Goal: Transaction & Acquisition: Obtain resource

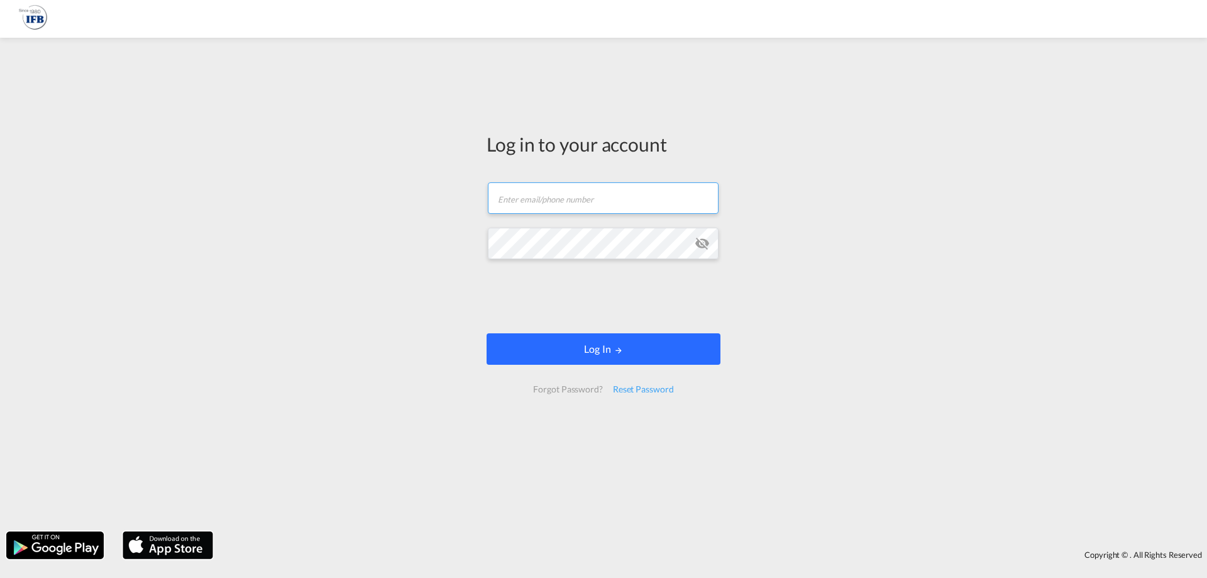
type input "s.lequeux@france-ifbgroup.net"
click at [566, 359] on button "Log In" at bounding box center [603, 348] width 234 height 31
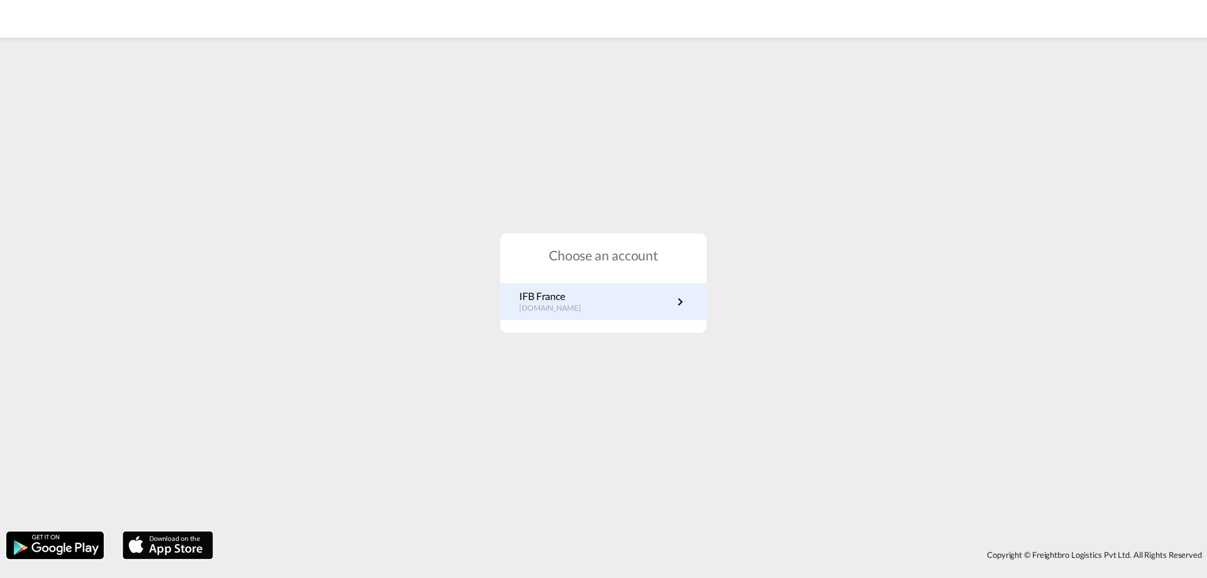
click at [569, 287] on div "IFB France fr.portal.ifb.com" at bounding box center [603, 301] width 206 height 37
click at [579, 298] on p "IFB France" at bounding box center [556, 296] width 74 height 14
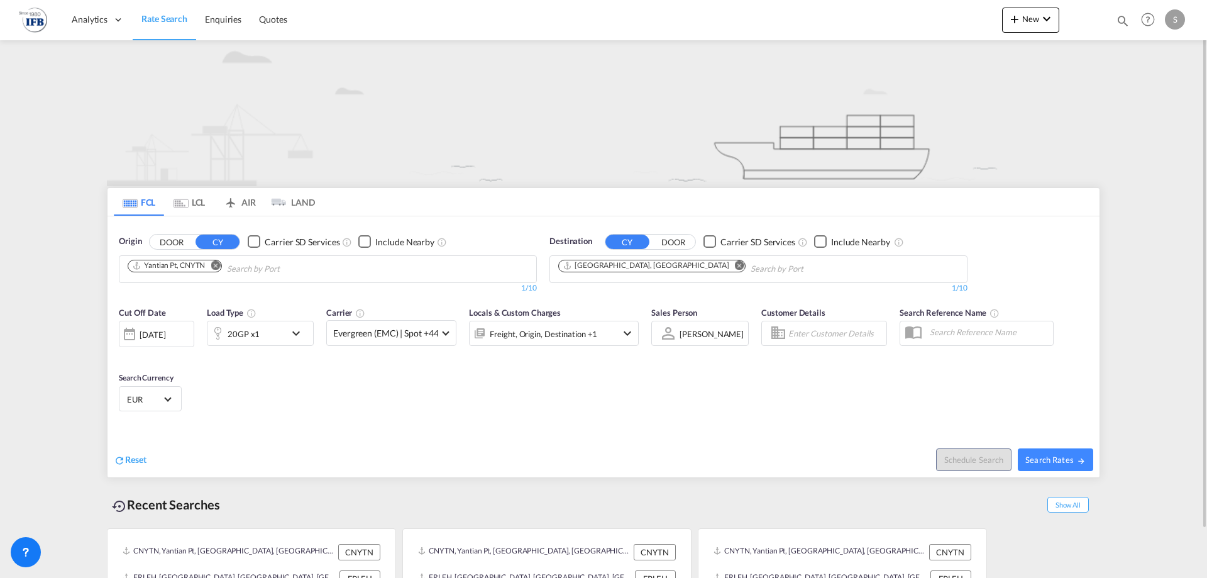
click at [219, 265] on md-icon "Remove" at bounding box center [215, 264] width 9 height 9
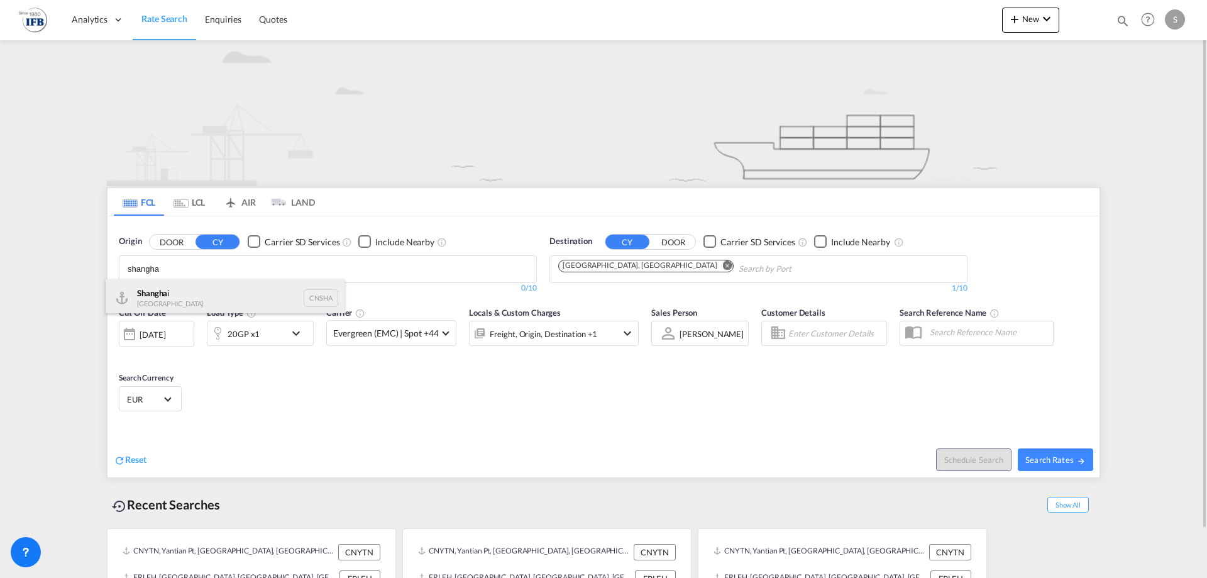
type input "shangha"
click at [186, 295] on div "Shangha i [GEOGRAPHIC_DATA] CNSHA" at bounding box center [225, 298] width 239 height 38
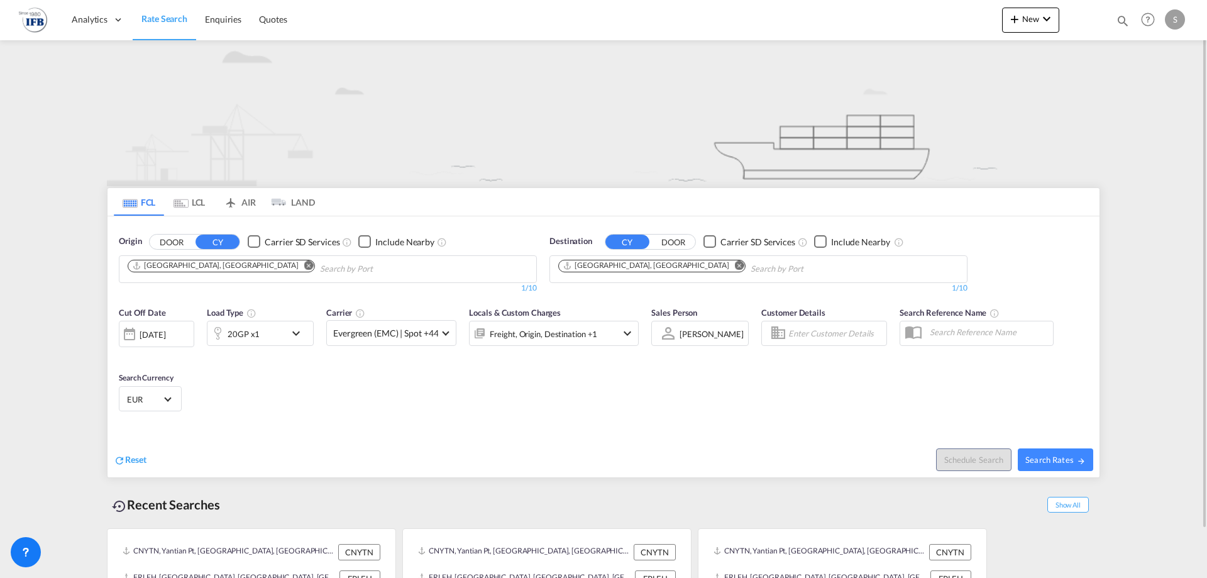
click at [735, 266] on md-icon "Remove" at bounding box center [739, 264] width 9 height 9
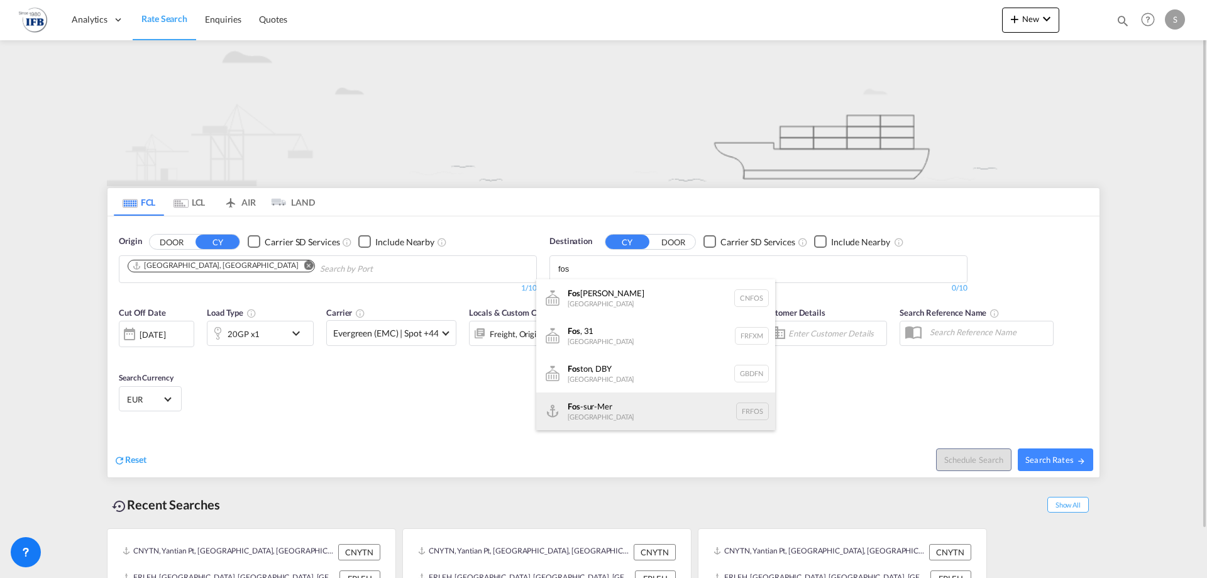
type input "fos"
click at [628, 412] on div "Fos -sur-Mer [GEOGRAPHIC_DATA] [GEOGRAPHIC_DATA]" at bounding box center [655, 411] width 239 height 38
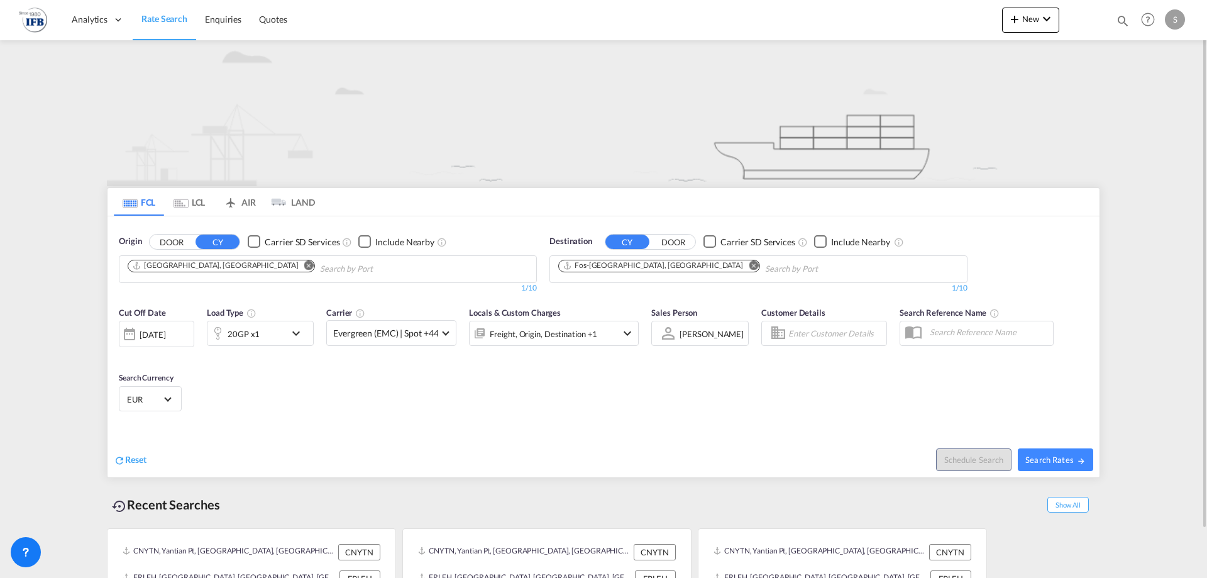
click at [165, 332] on div "[DATE]" at bounding box center [153, 334] width 26 height 11
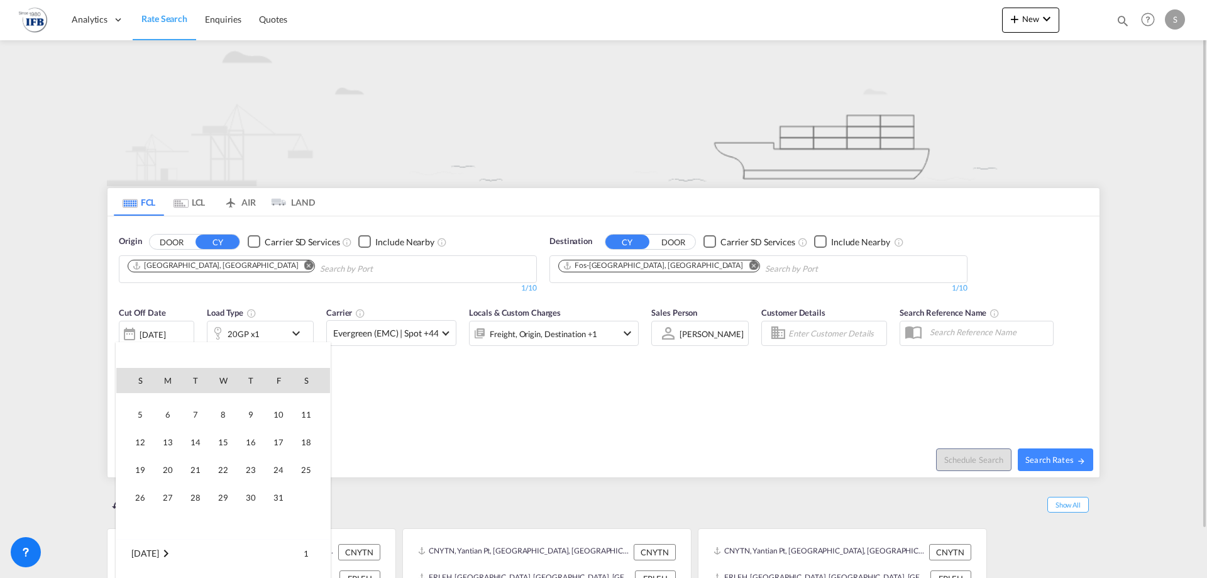
scroll to position [522, 0]
click at [280, 410] on span "10" at bounding box center [278, 412] width 25 height 25
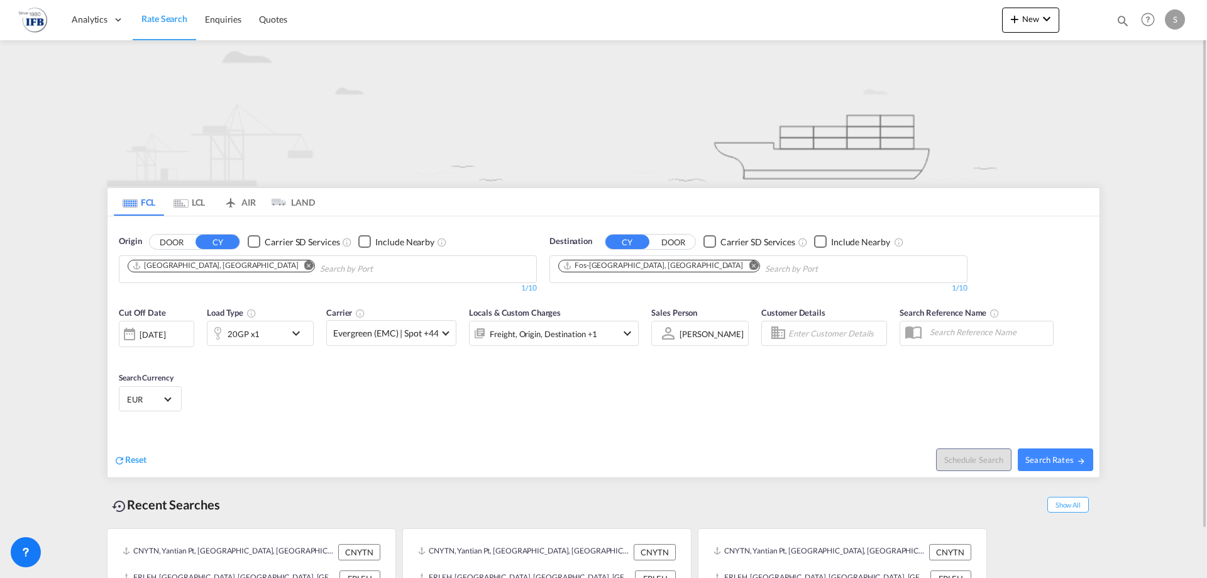
click at [283, 334] on div "20GP x1" at bounding box center [246, 333] width 78 height 25
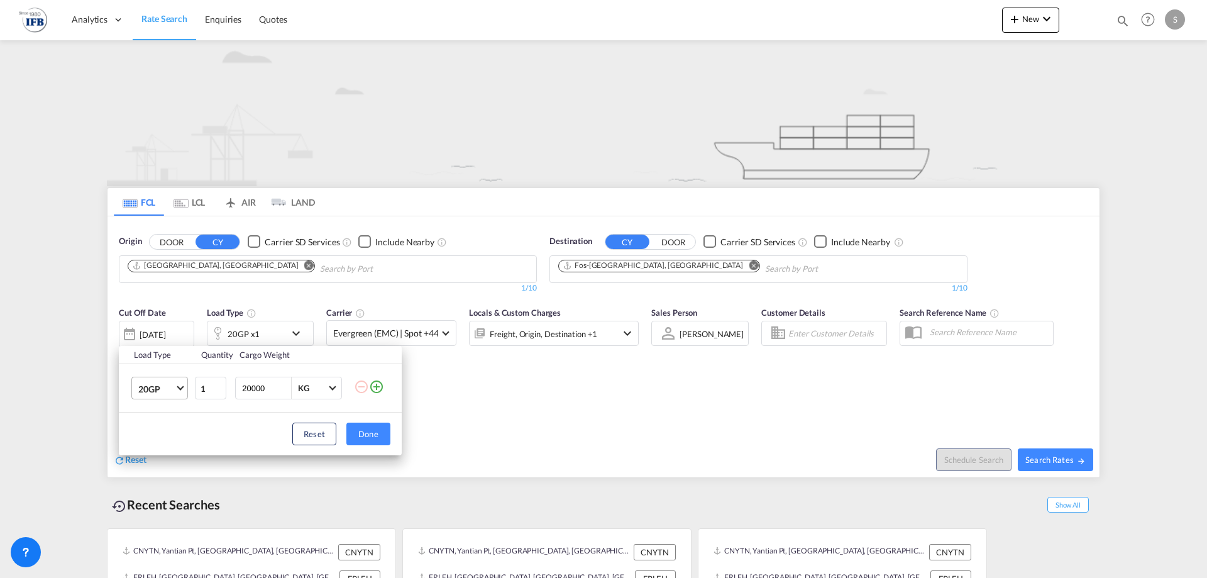
click at [170, 388] on span "20GP" at bounding box center [156, 389] width 36 height 13
click at [163, 442] on md-option "40HC" at bounding box center [170, 449] width 85 height 30
click at [374, 434] on button "Done" at bounding box center [368, 433] width 44 height 23
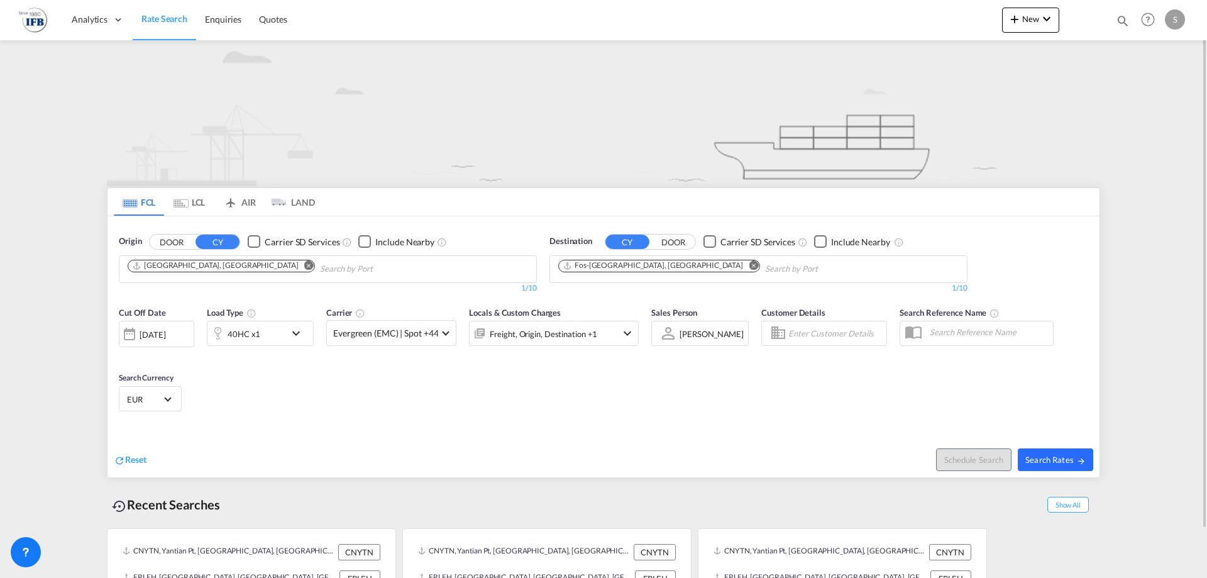
click at [1053, 456] on span "Search Rates" at bounding box center [1055, 459] width 60 height 10
type input "CNSHA to FRFOS / [DATE]"
